Goal: Transaction & Acquisition: Obtain resource

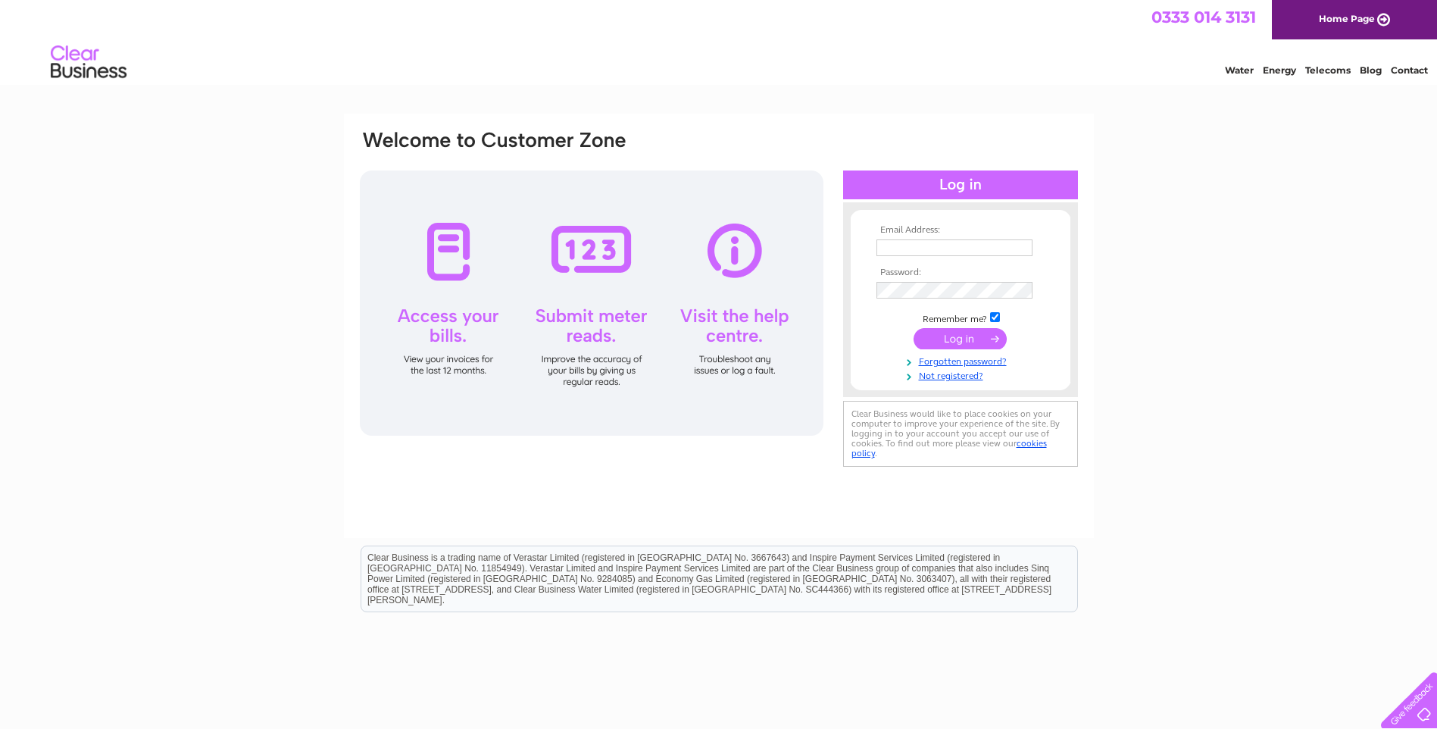
type input "[EMAIL_ADDRESS][DOMAIN_NAME]"
click at [942, 335] on input "submit" at bounding box center [959, 338] width 93 height 21
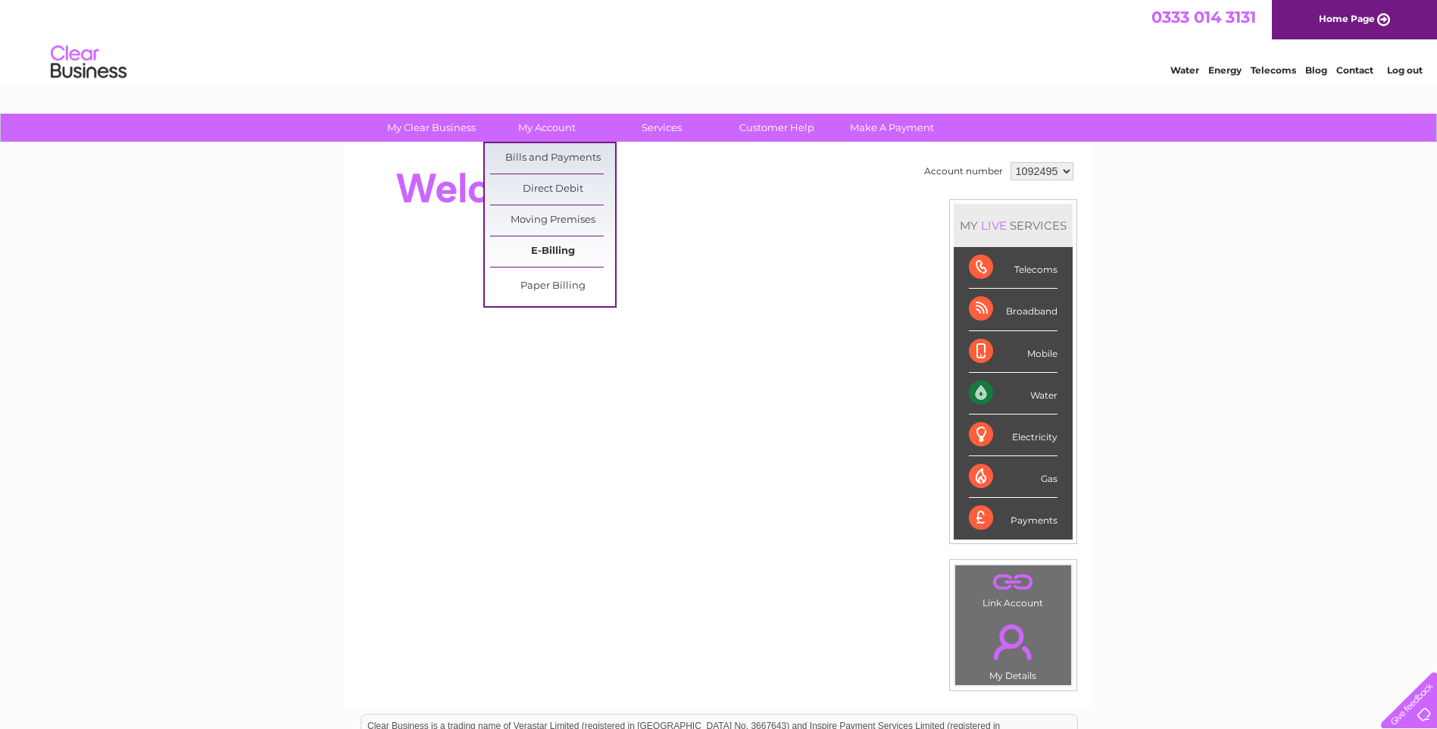
click at [553, 246] on link "E-Billing" at bounding box center [552, 251] width 125 height 30
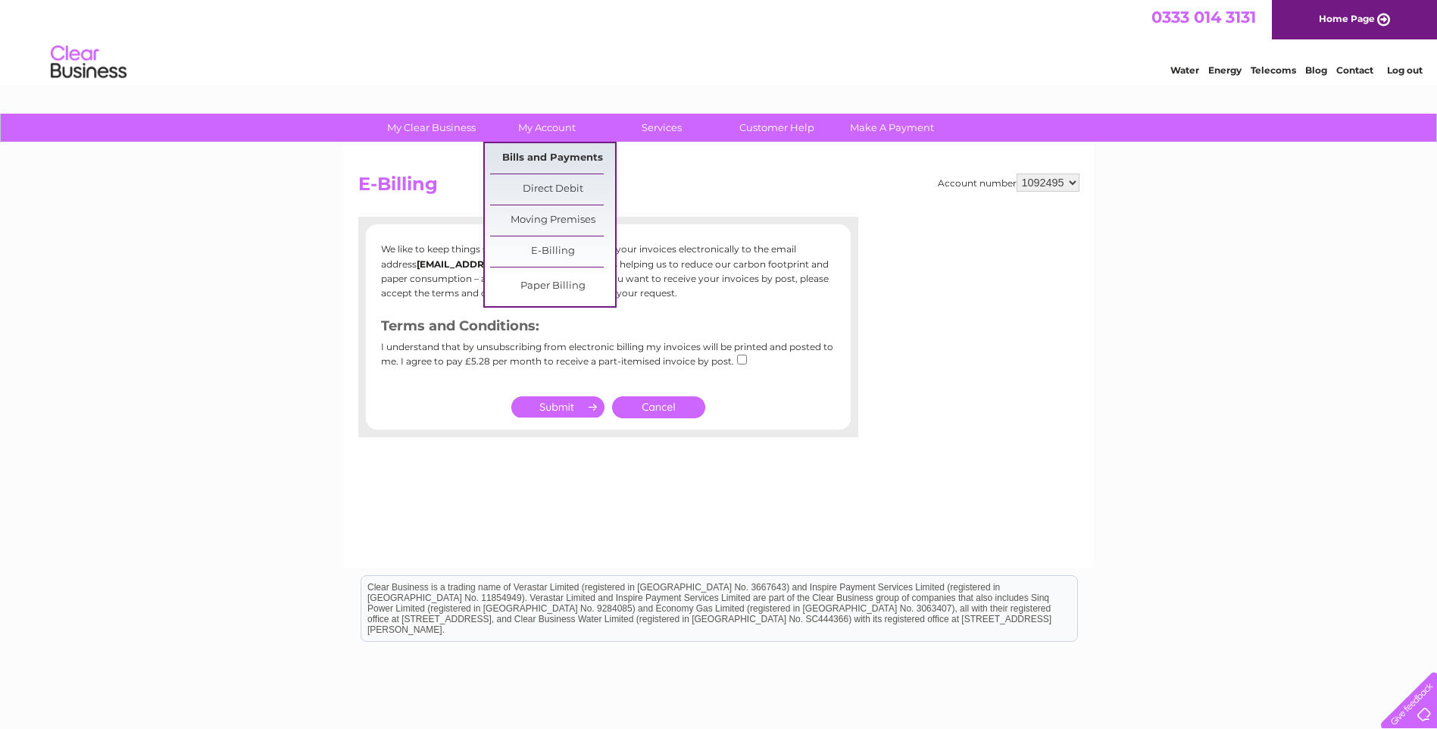
click at [536, 151] on link "Bills and Payments" at bounding box center [552, 158] width 125 height 30
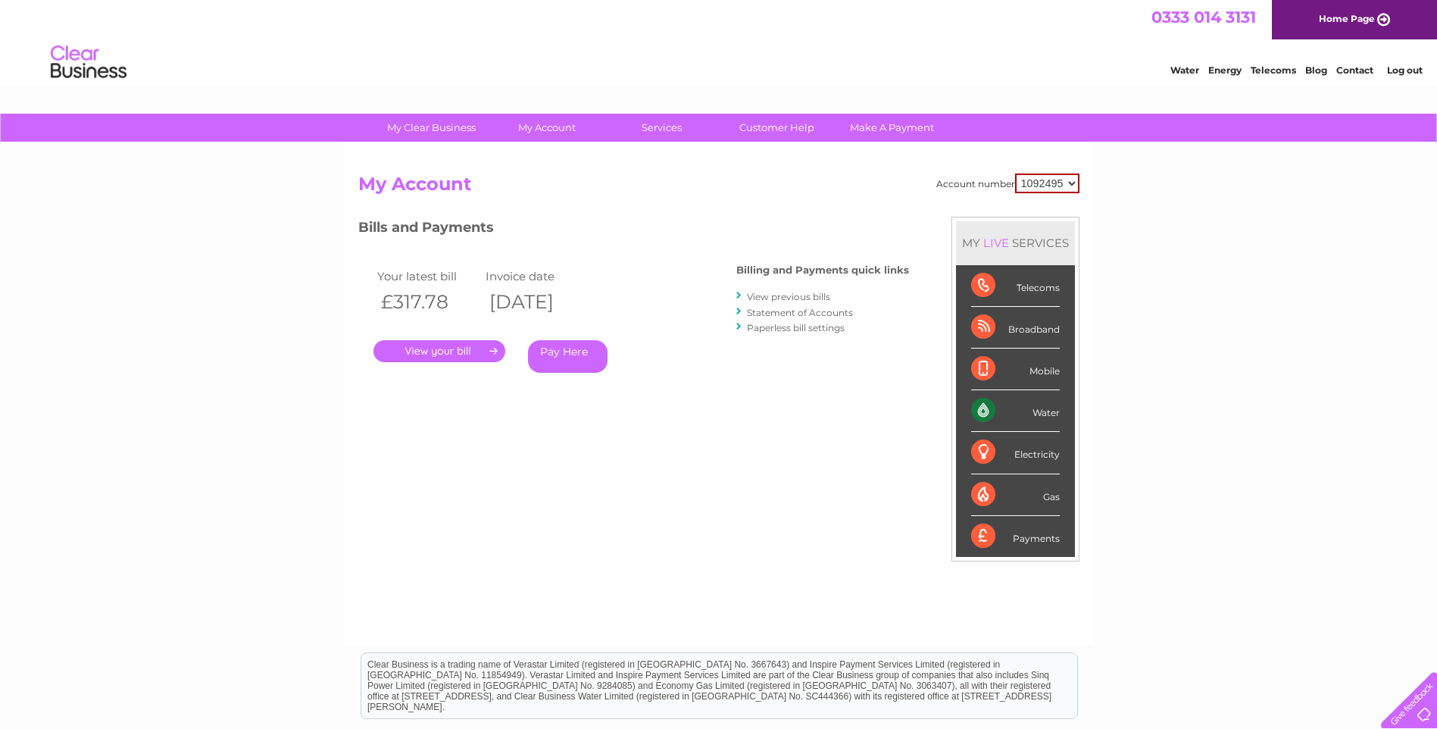
click at [469, 353] on link "." at bounding box center [439, 351] width 132 height 22
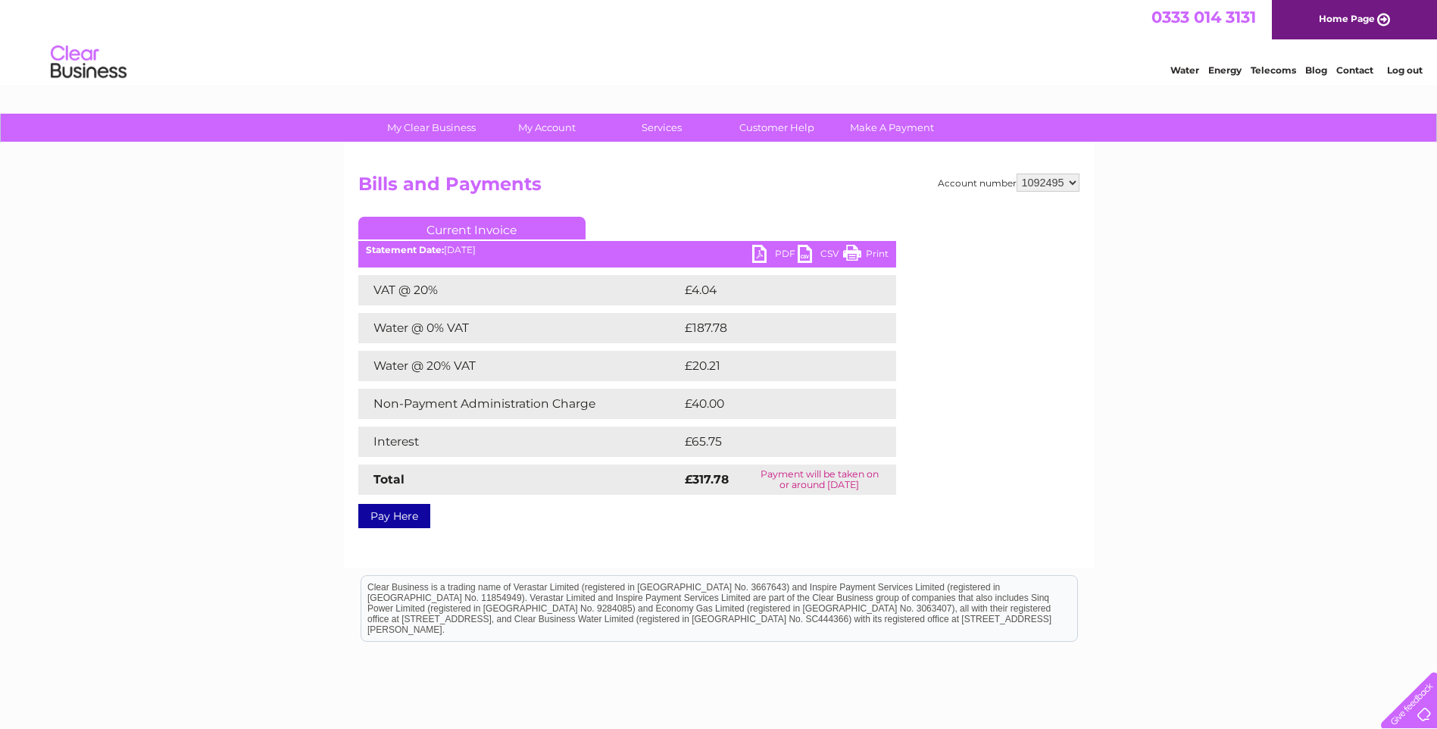
click at [754, 255] on link "PDF" at bounding box center [774, 256] width 45 height 22
